Goal: Communication & Community: Share content

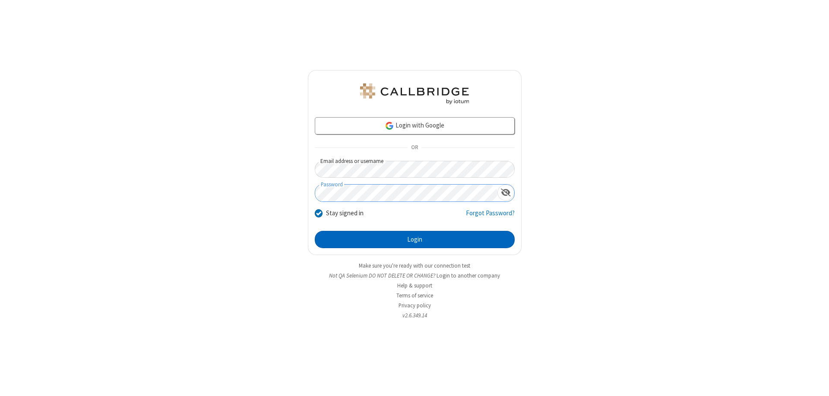
click at [415, 239] on button "Login" at bounding box center [415, 239] width 200 height 17
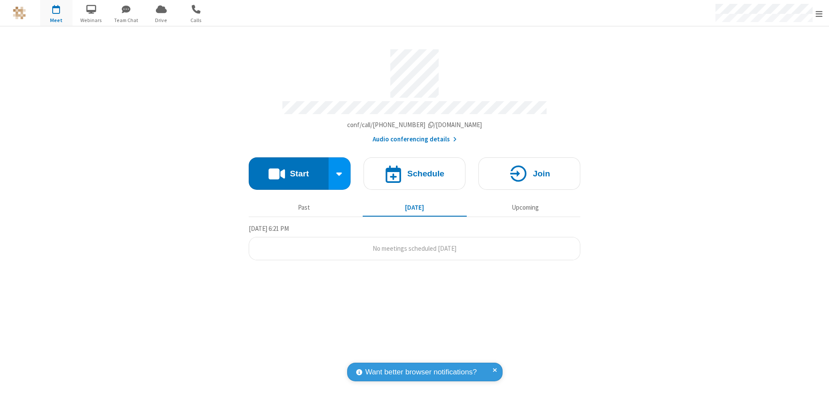
click at [288, 169] on button "Start" at bounding box center [289, 173] width 80 height 32
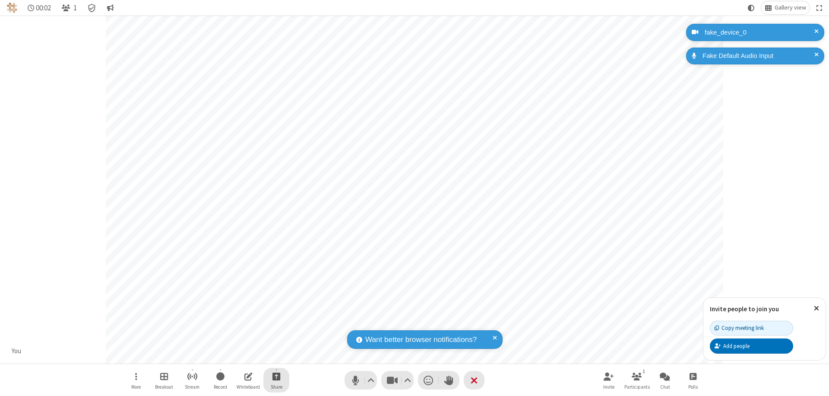
click at [276, 376] on span "Start sharing" at bounding box center [277, 376] width 8 height 11
click at [276, 323] on span "Share additional camera" at bounding box center [282, 324] width 64 height 7
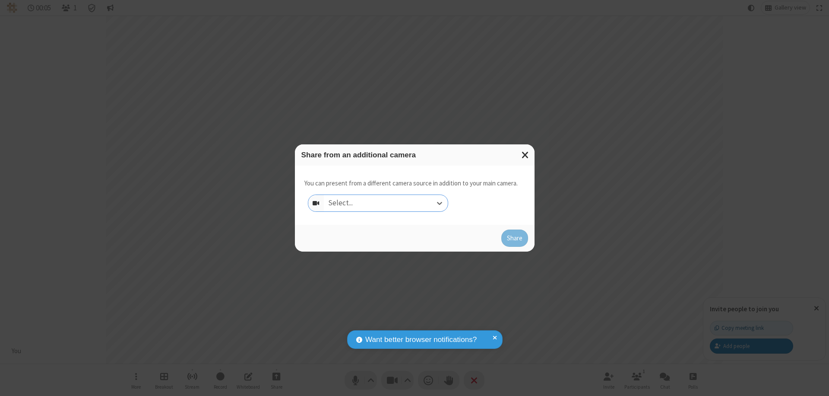
click at [386, 203] on div "Select..." at bounding box center [386, 203] width 124 height 16
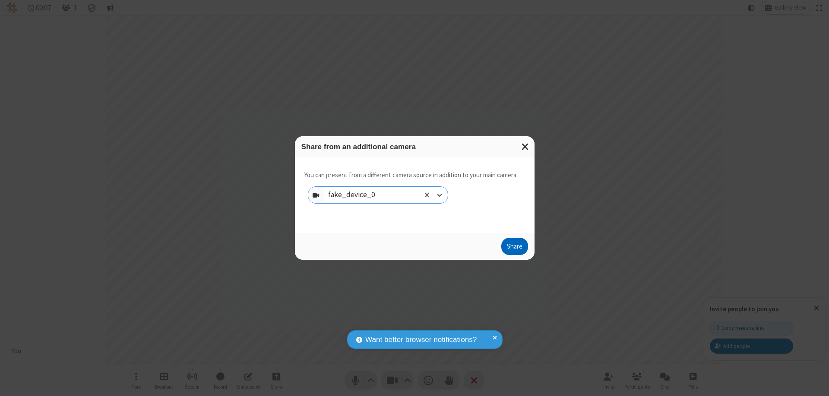
click at [514, 248] on button "Share" at bounding box center [514, 246] width 27 height 17
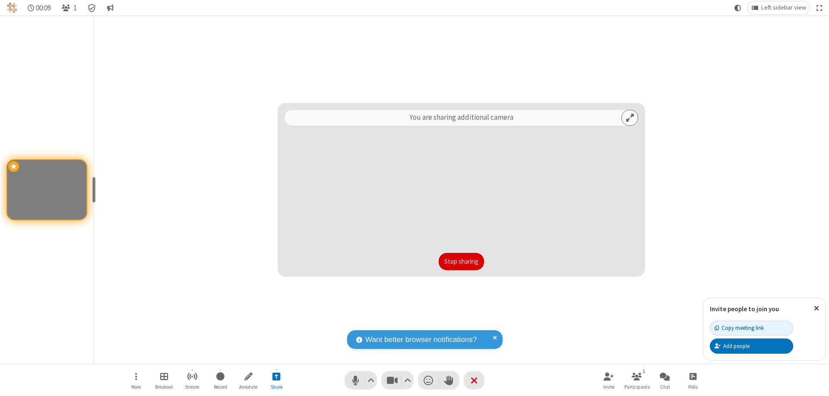
click at [461, 261] on button "Stop sharing" at bounding box center [461, 261] width 45 height 17
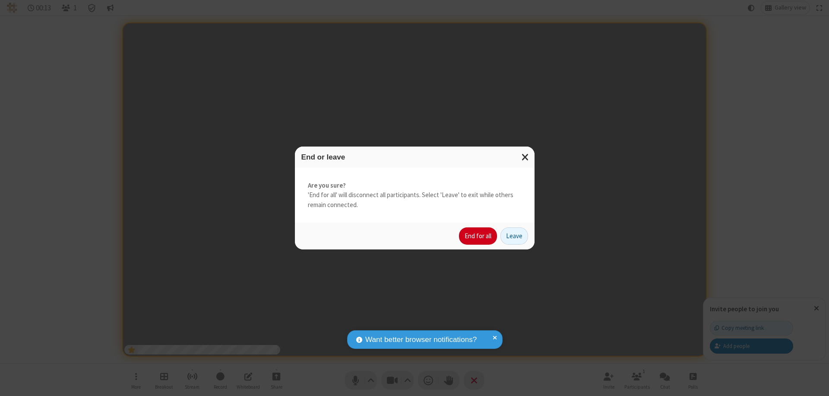
click at [479, 236] on button "End for all" at bounding box center [478, 235] width 38 height 17
